Goal: Task Accomplishment & Management: Manage account settings

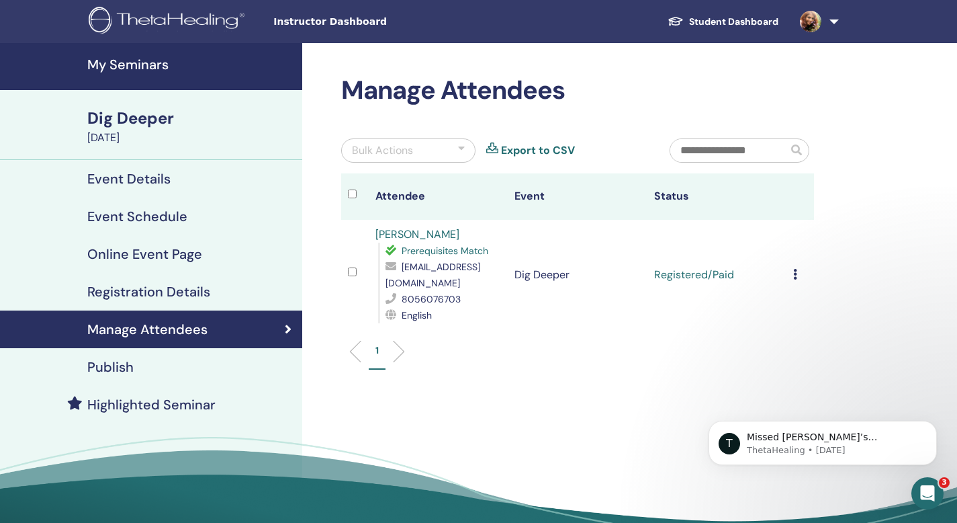
click at [163, 179] on h4 "Event Details" at bounding box center [128, 179] width 83 height 16
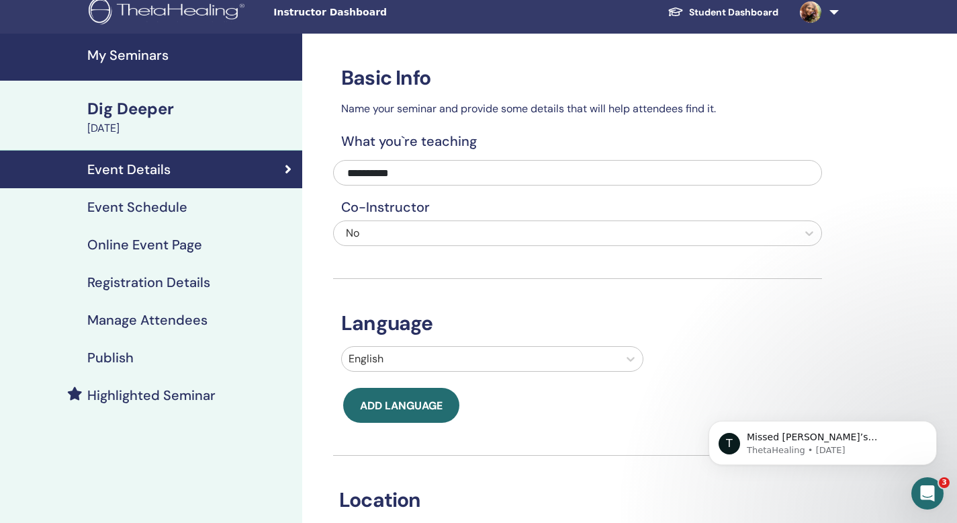
scroll to position [5, 0]
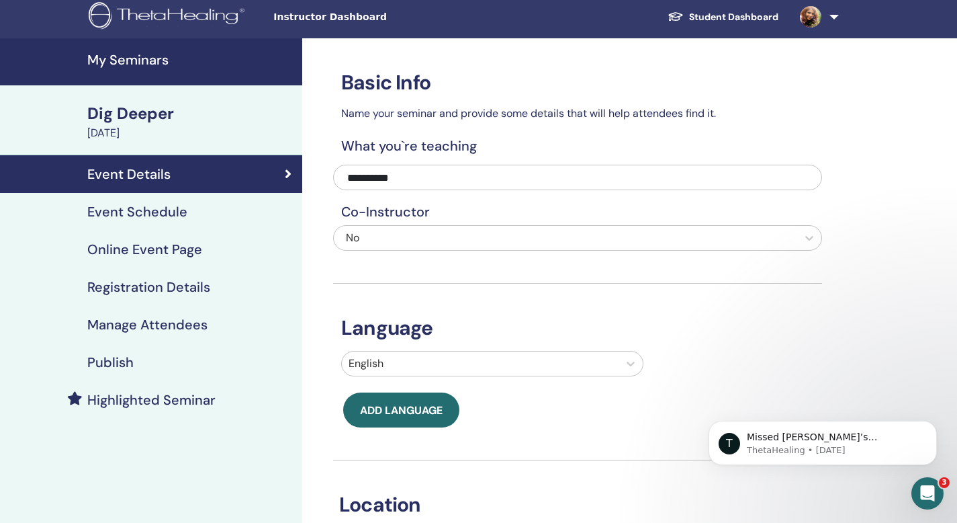
click at [172, 283] on h4 "Registration Details" at bounding box center [148, 287] width 123 height 16
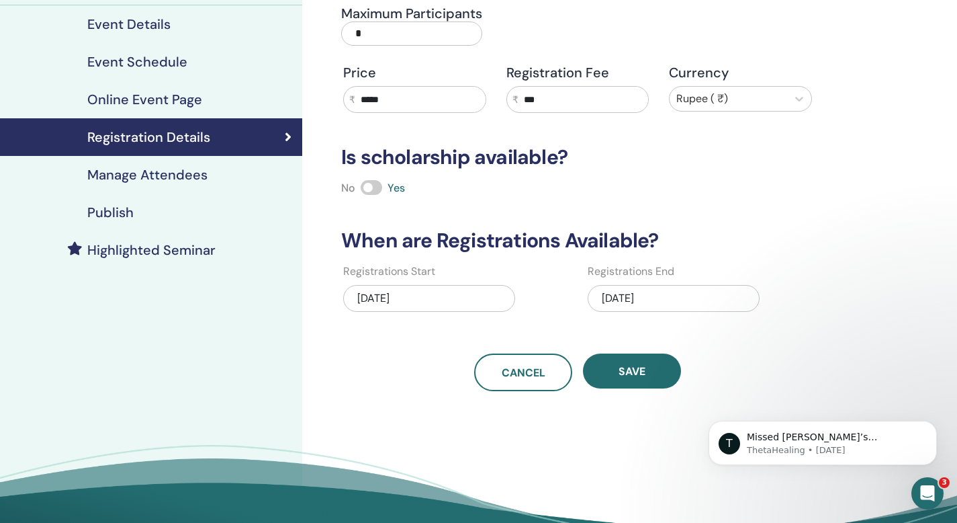
scroll to position [160, 0]
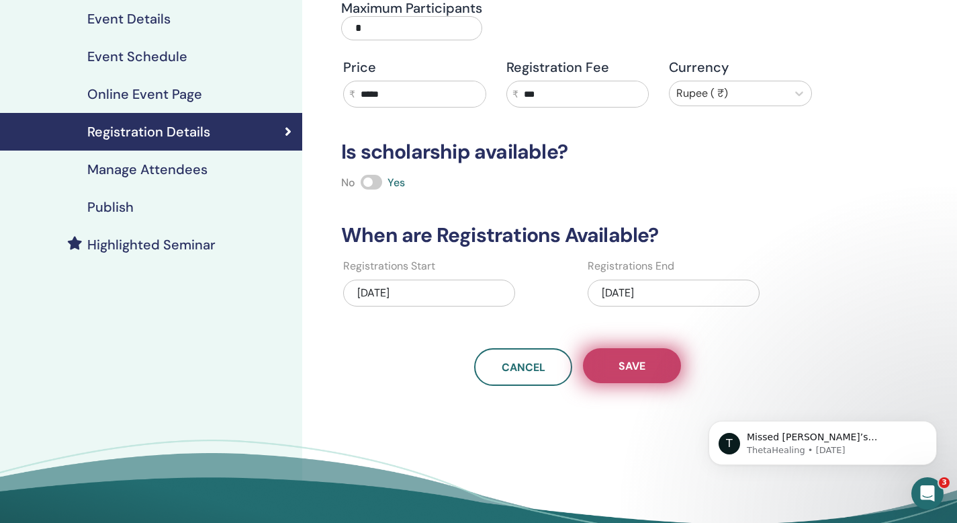
click at [619, 368] on span "Save" at bounding box center [632, 366] width 27 height 14
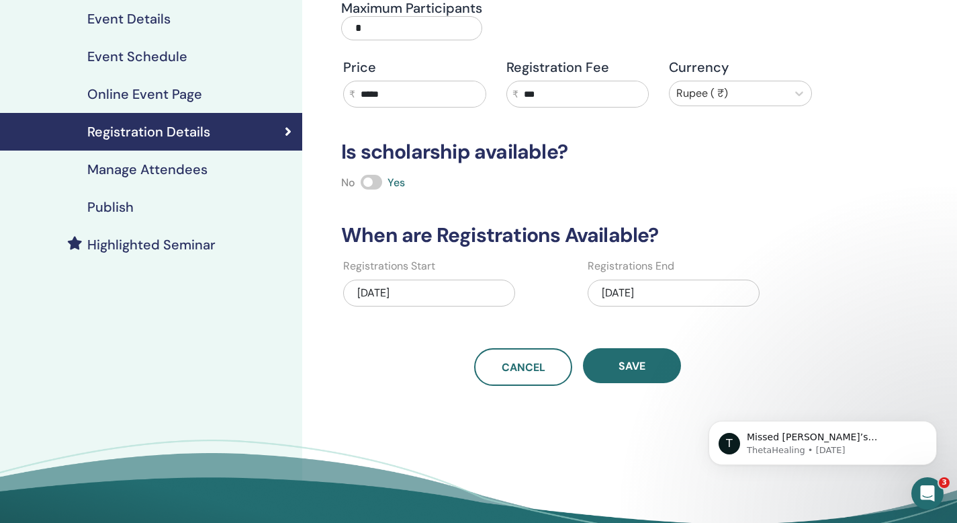
click at [193, 171] on h4 "Manage Attendees" at bounding box center [147, 169] width 120 height 16
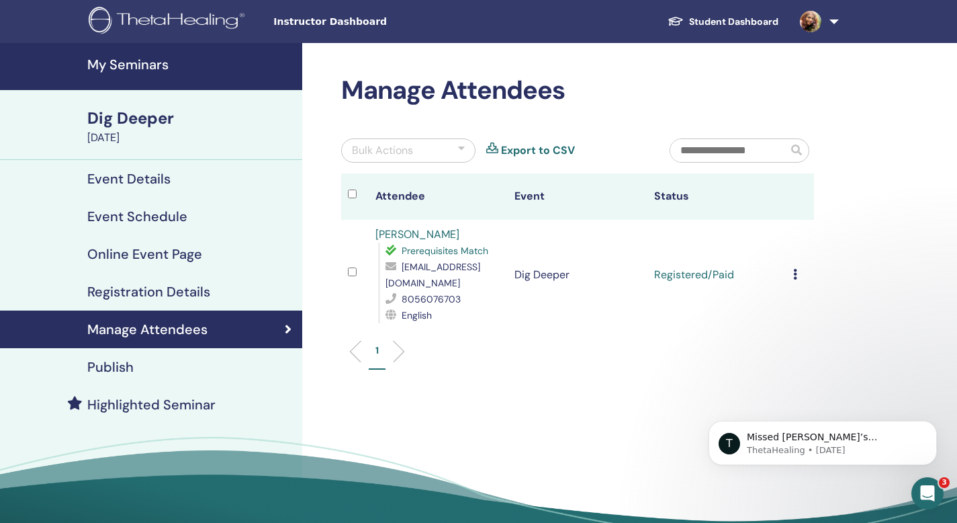
click at [197, 293] on h4 "Registration Details" at bounding box center [148, 291] width 123 height 16
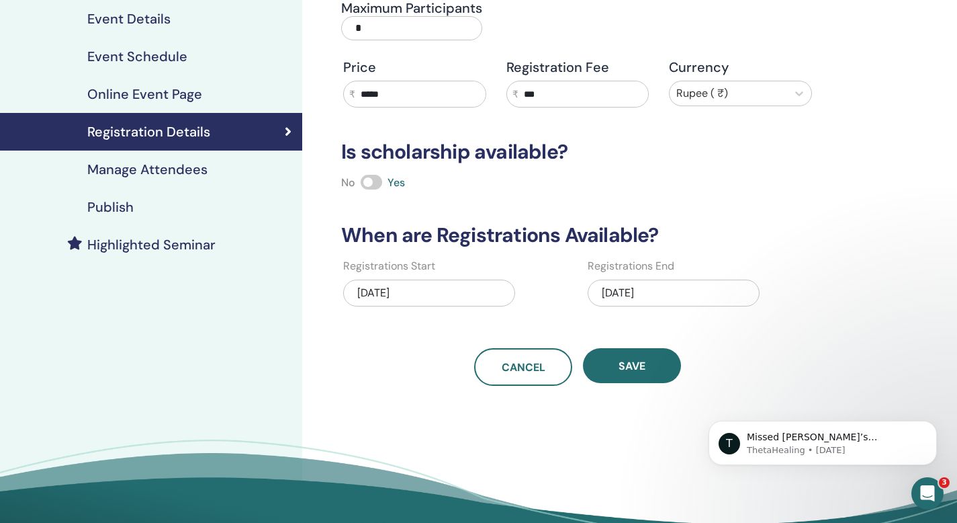
scroll to position [167, 0]
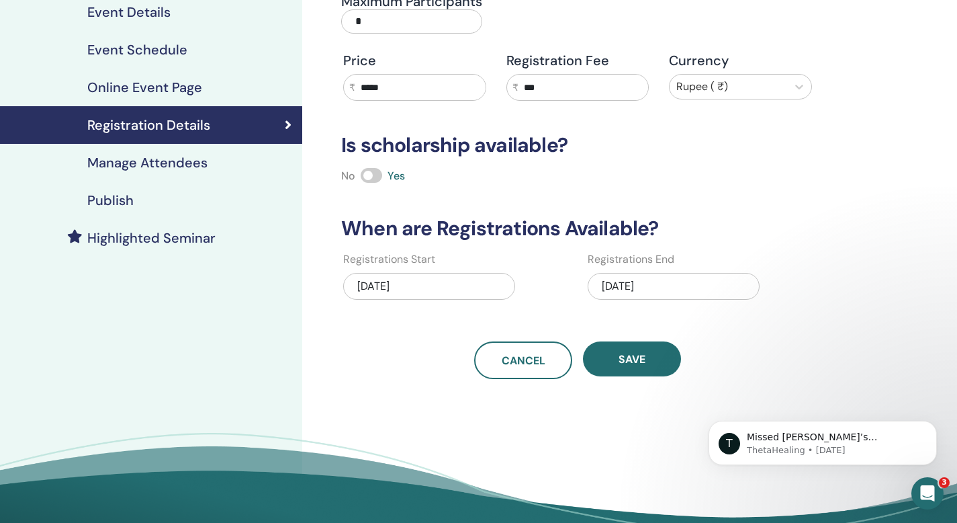
click at [663, 282] on div "[DATE]" at bounding box center [674, 286] width 172 height 27
click at [779, 296] on div "Registrations End [DATE]" at bounding box center [700, 280] width 224 height 58
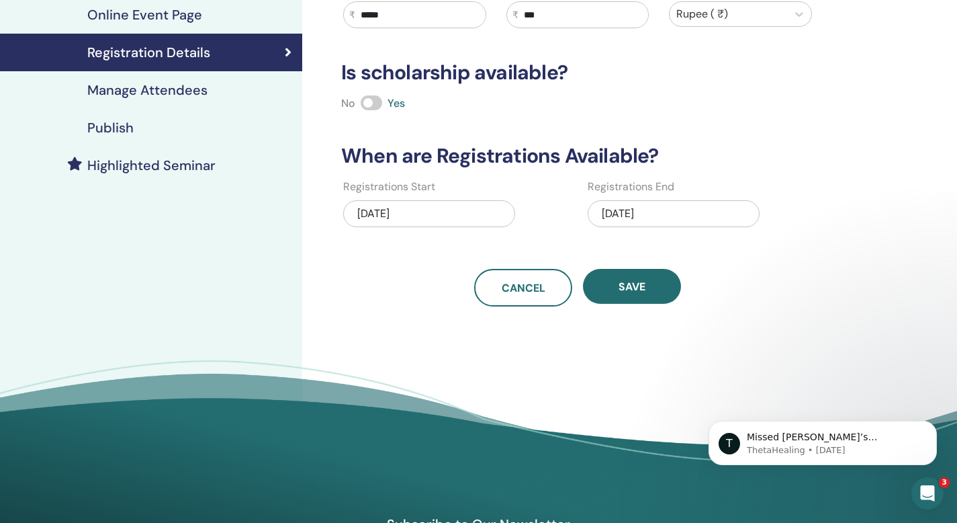
scroll to position [0, 0]
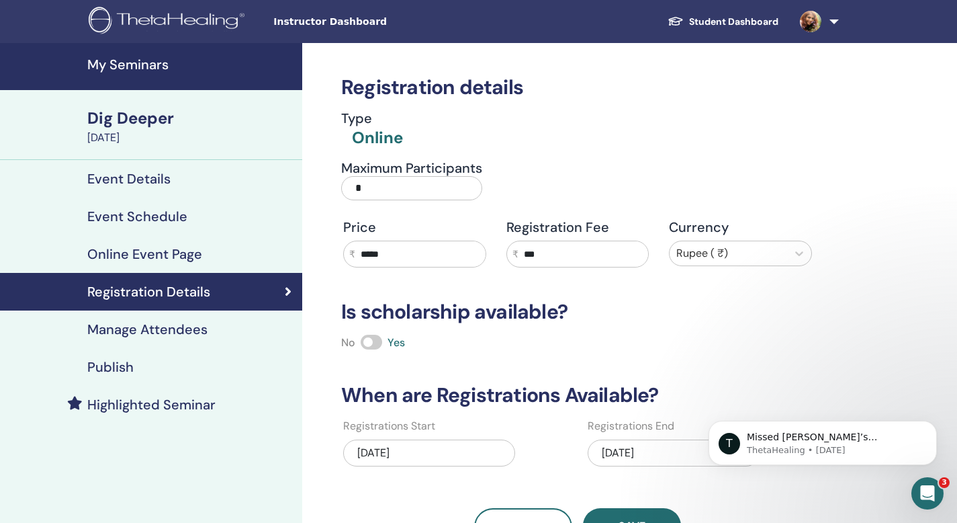
click at [168, 251] on h4 "Online Event Page" at bounding box center [144, 254] width 115 height 16
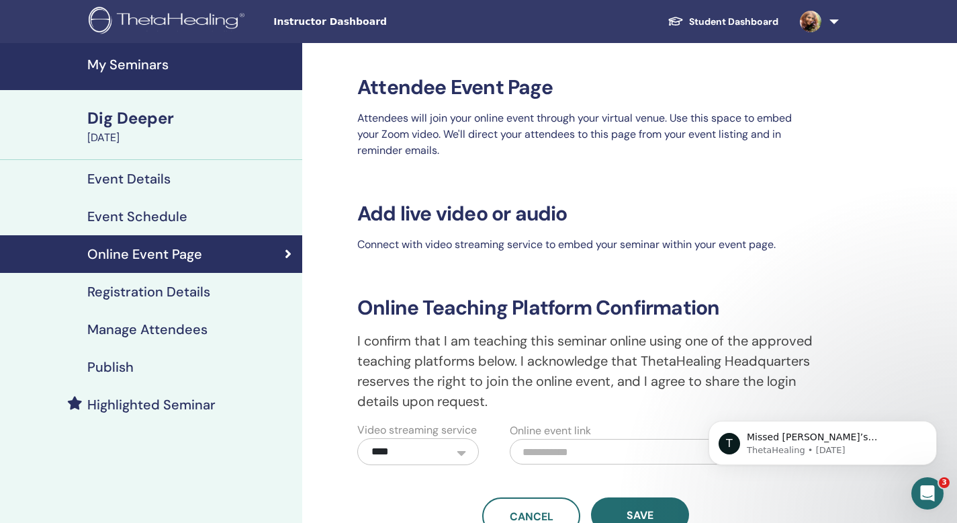
click at [173, 327] on h4 "Manage Attendees" at bounding box center [147, 329] width 120 height 16
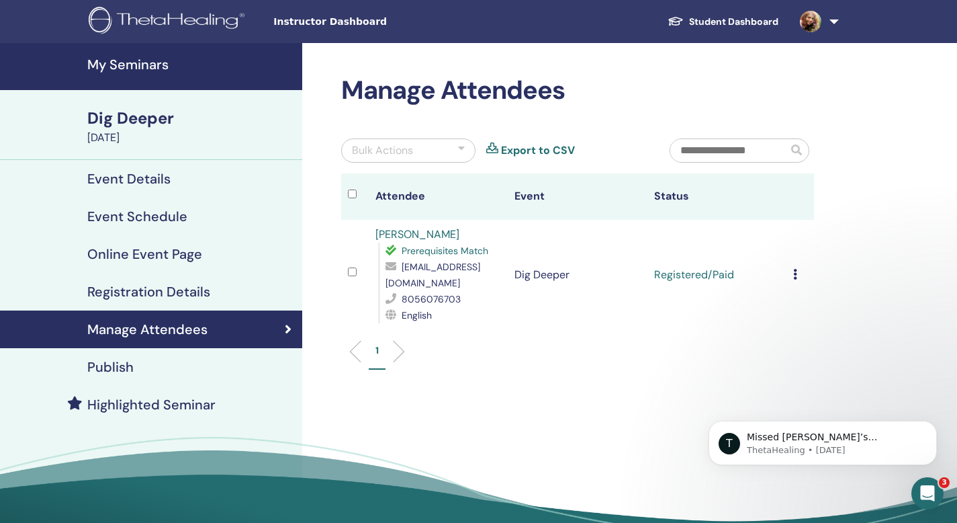
click at [400, 340] on li at bounding box center [393, 351] width 23 height 23
click at [195, 291] on h4 "Registration Details" at bounding box center [148, 291] width 123 height 16
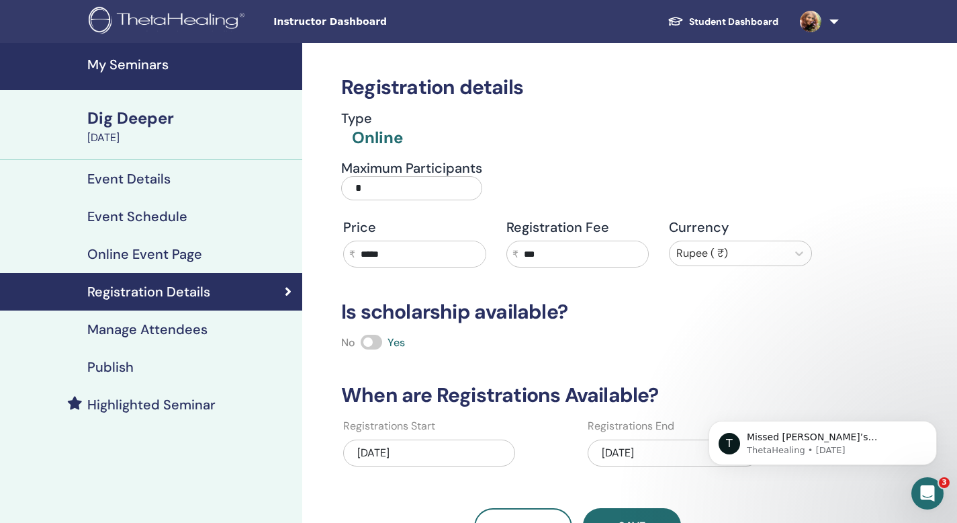
click at [368, 187] on input "*" at bounding box center [411, 188] width 141 height 24
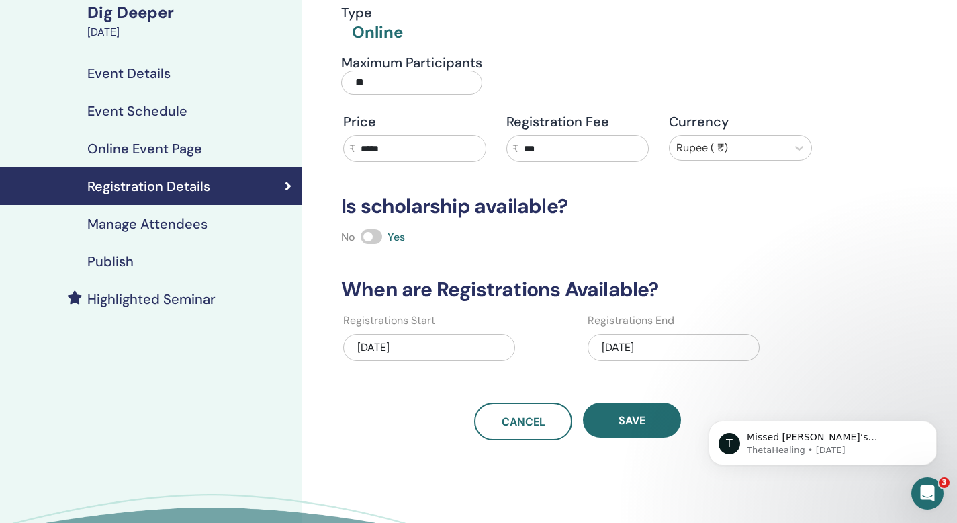
scroll to position [107, 0]
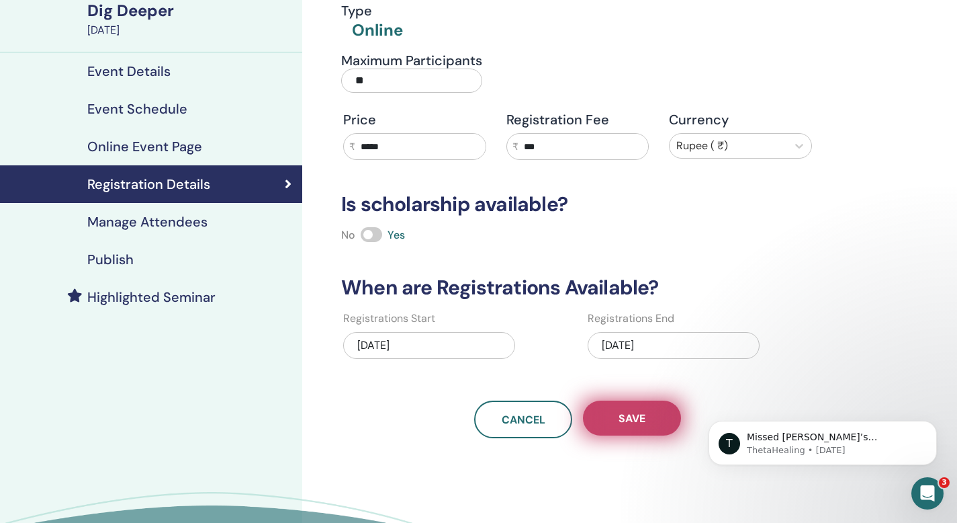
type input "**"
click at [619, 412] on span "Save" at bounding box center [632, 418] width 27 height 14
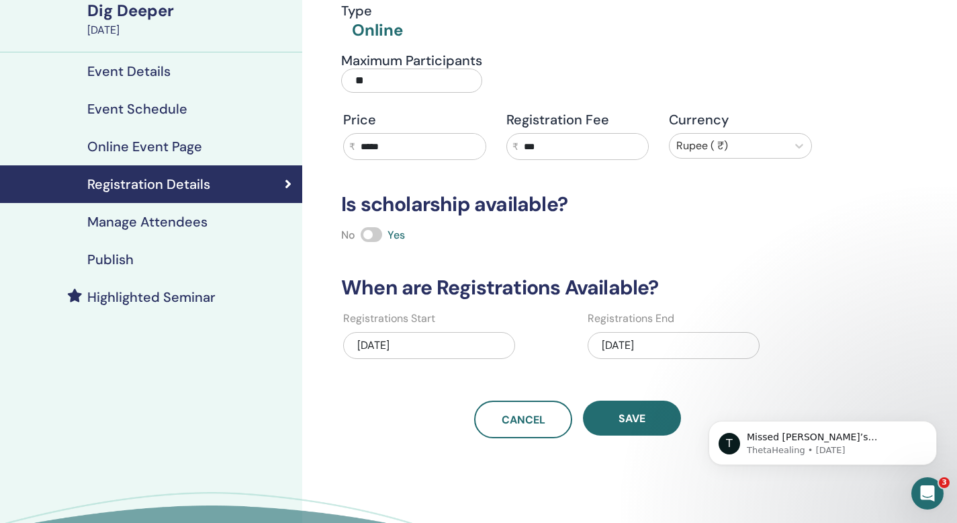
click at [619, 412] on span "Save" at bounding box center [632, 418] width 27 height 14
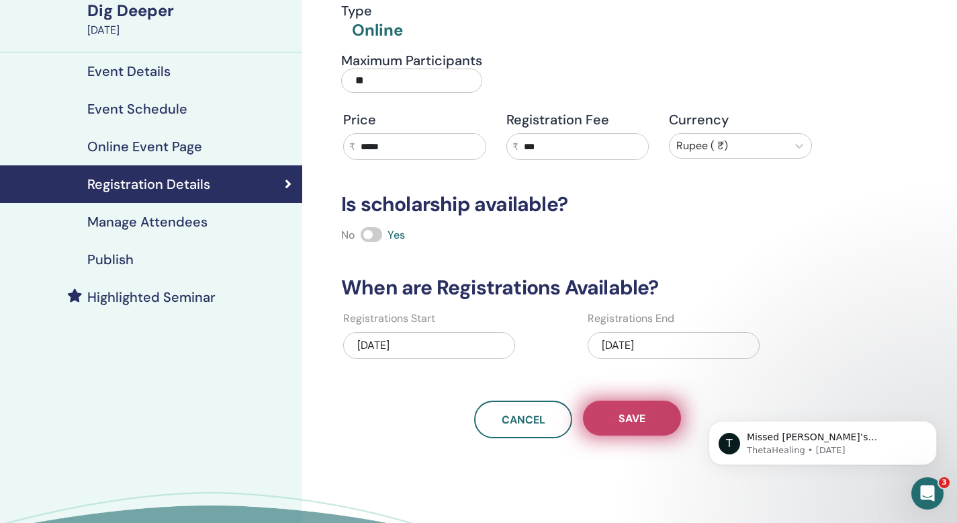
click at [619, 412] on span "Save" at bounding box center [632, 418] width 27 height 14
